Goal: Find specific page/section: Find specific page/section

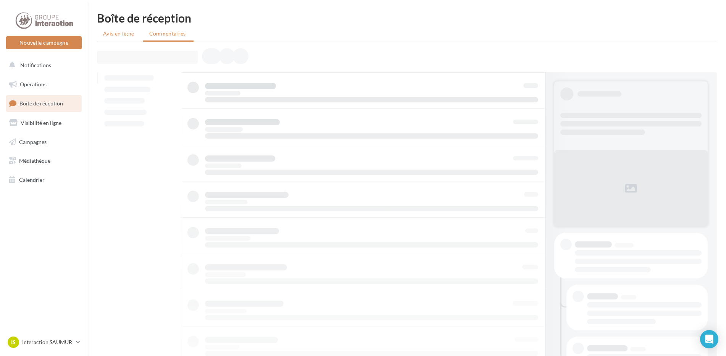
click at [122, 31] on span "Avis en ligne" at bounding box center [118, 34] width 31 height 8
